Goal: Information Seeking & Learning: Learn about a topic

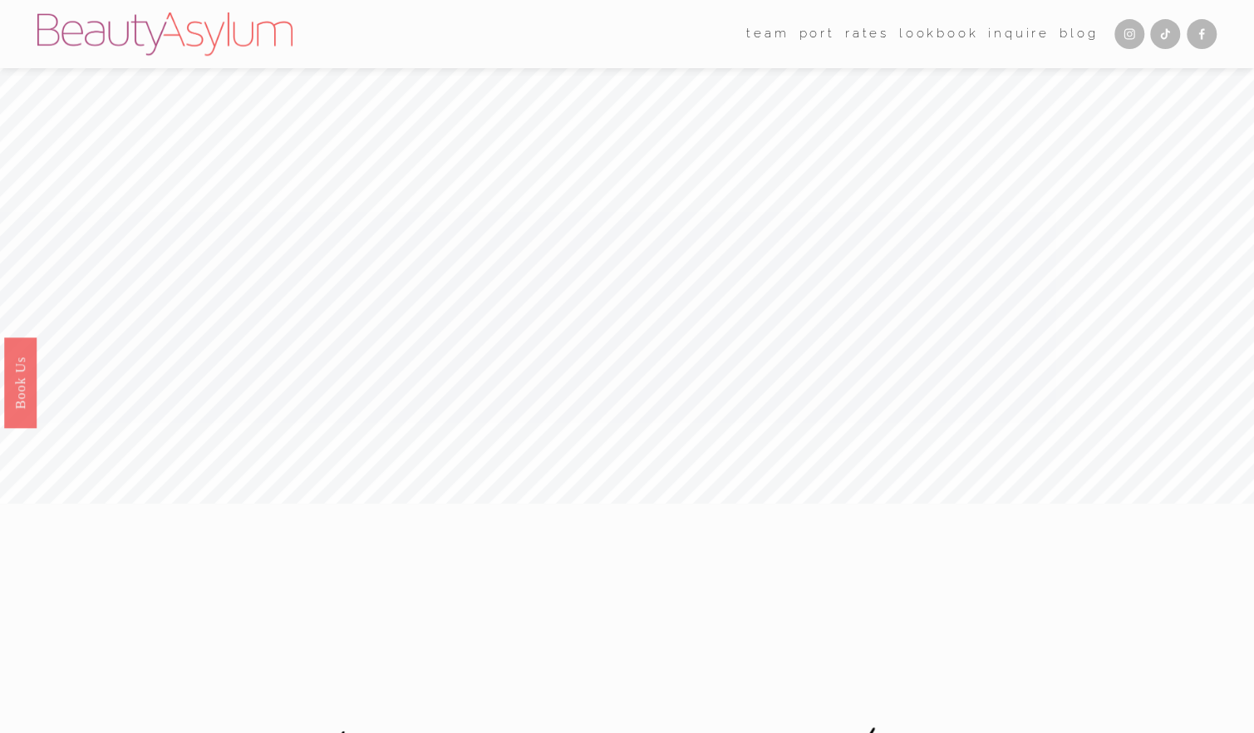
click at [874, 36] on link "Rates" at bounding box center [867, 34] width 44 height 25
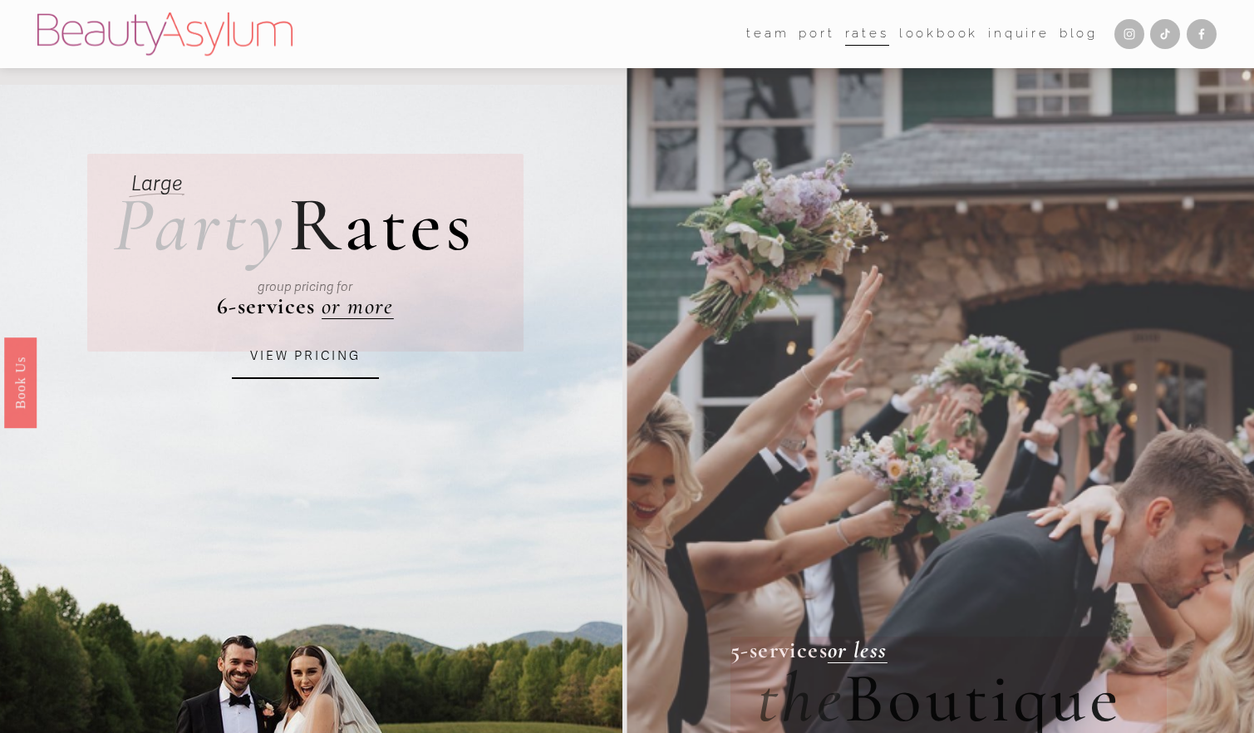
click at [874, 36] on link "Rates" at bounding box center [867, 34] width 44 height 25
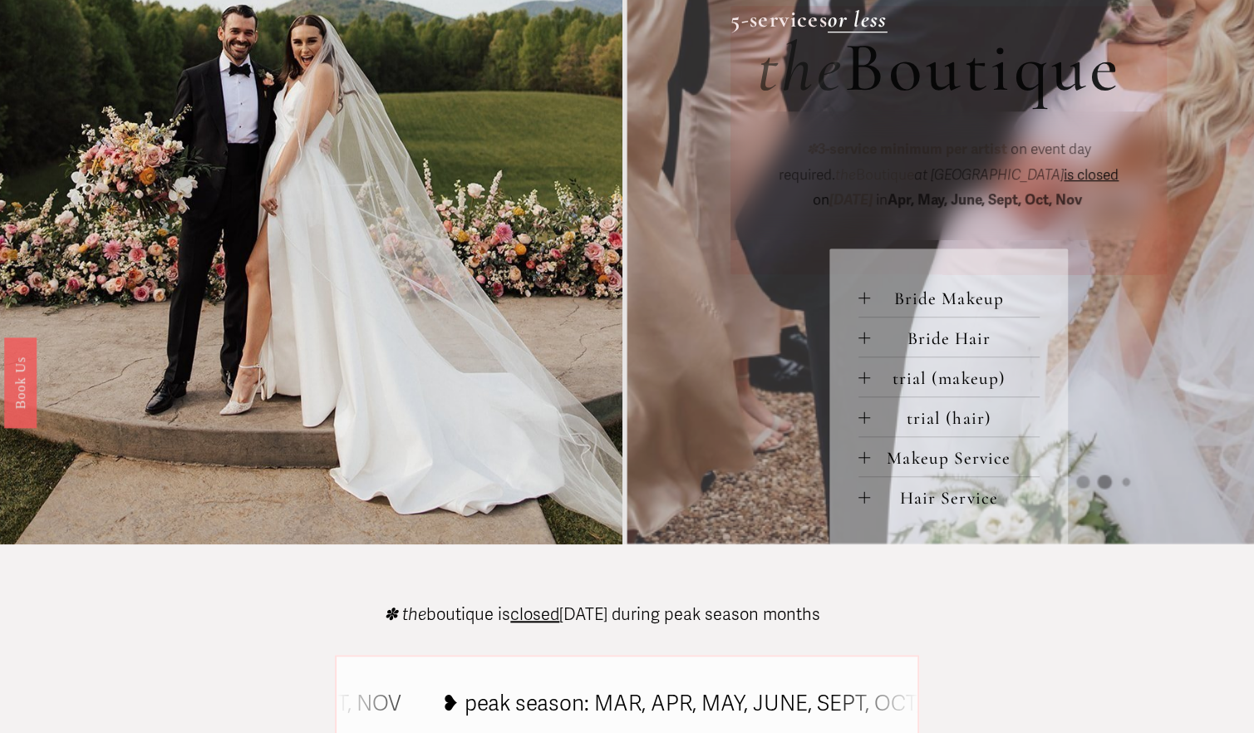
scroll to position [633, 0]
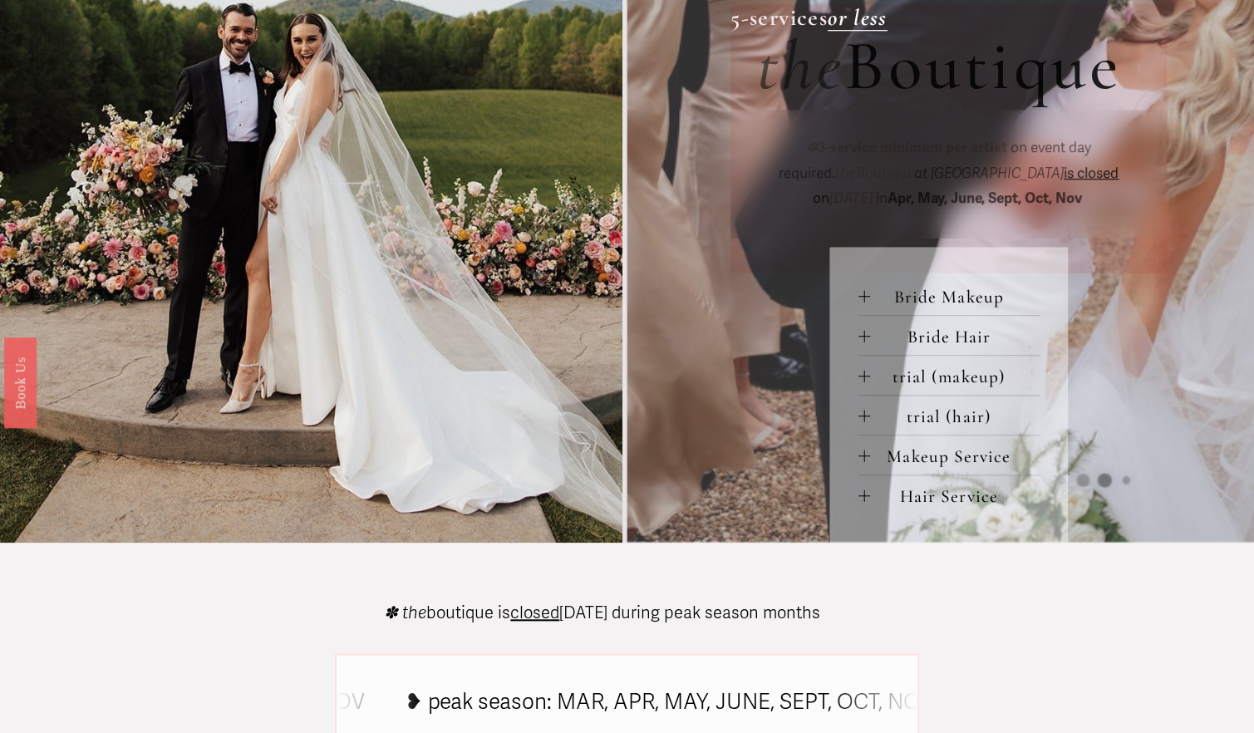
click at [928, 337] on span "Bride Hair" at bounding box center [955, 337] width 170 height 22
